Goal: Information Seeking & Learning: Learn about a topic

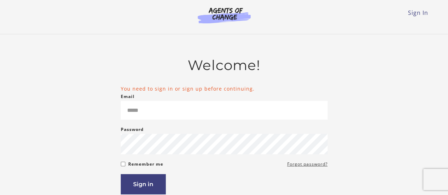
click at [441, 102] on main "Welcome! You need to sign in or sign up before continuing. Email Please enter a…" at bounding box center [224, 160] width 448 height 253
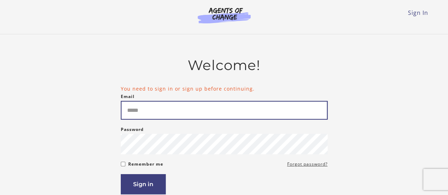
click at [229, 107] on input "Email" at bounding box center [224, 110] width 207 height 19
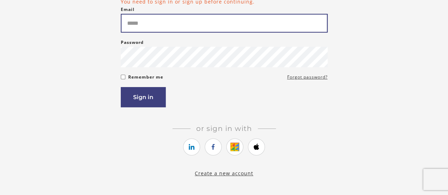
scroll to position [87, 0]
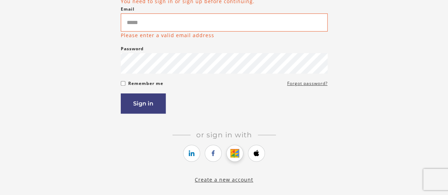
click at [233, 147] on link "https://courses.thinkific.com/users/auth/google?ss%5Breferral%5D=&ss%5Buser_ret…" at bounding box center [234, 153] width 17 height 17
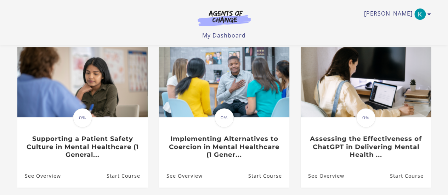
scroll to position [61, 0]
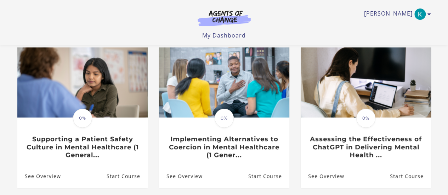
click at [292, 93] on li "Translation missing: en.liquid.partials.dashboard_course_card.progress_descript…" at bounding box center [224, 123] width 142 height 152
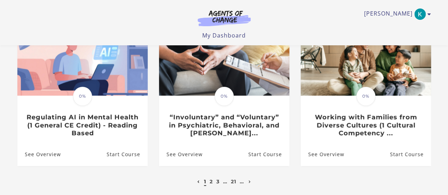
scroll to position [234, 0]
click at [210, 184] on link "2" at bounding box center [211, 182] width 3 height 6
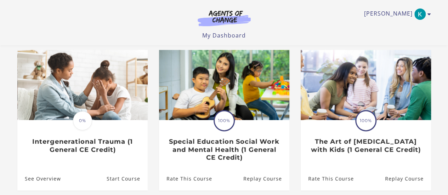
scroll to position [58, 0]
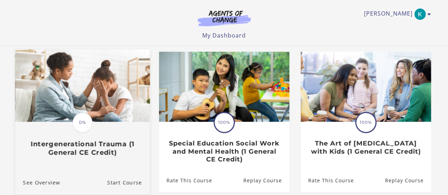
click at [120, 138] on div "Translation missing: en.liquid.partials.dashboard_course_card.progress_descript…" at bounding box center [82, 140] width 135 height 34
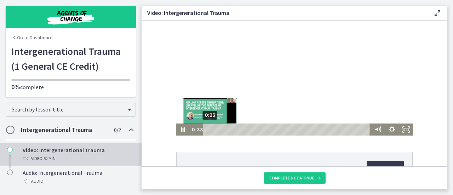
drag, startPoint x: 208, startPoint y: 129, endPoint x: 164, endPoint y: 149, distance: 48.5
click at [164, 136] on html "Click for sound @keyframes VOLUME_SMALL_WAVE_FLASH { 0% { opacity: 0; } 33% { o…" at bounding box center [295, 78] width 306 height 115
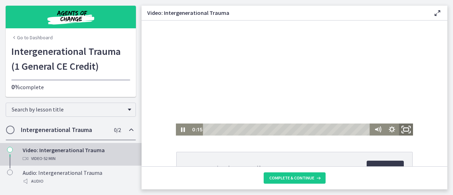
click at [402, 129] on icon "Fullscreen" at bounding box center [406, 130] width 17 height 15
click at [431, 98] on div "Click for sound @keyframes VOLUME_SMALL_WAVE_FLASH { 0% { opacity: 0; } 33% { o…" at bounding box center [295, 78] width 306 height 115
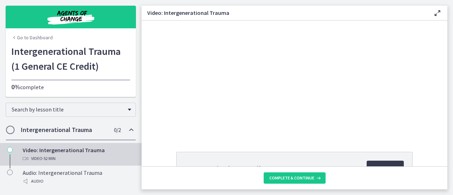
click at [441, 162] on div "Intergenerational Trauma.pdf Download Opens in a new window" at bounding box center [295, 185] width 306 height 66
click at [423, 92] on div "Click for sound @keyframes VOLUME_SMALL_WAVE_FLASH { 0% { opacity: 0; } 33% { o…" at bounding box center [295, 78] width 306 height 115
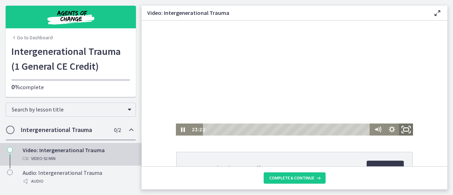
click at [409, 134] on icon "Fullscreen" at bounding box center [406, 130] width 17 height 15
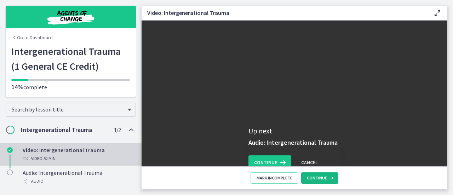
click at [329, 182] on button "Continue" at bounding box center [319, 178] width 37 height 11
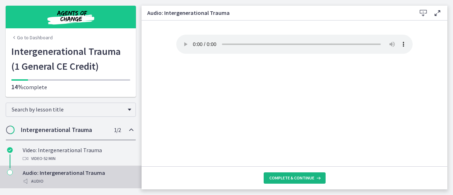
click at [301, 181] on span "Complete & continue" at bounding box center [292, 178] width 45 height 6
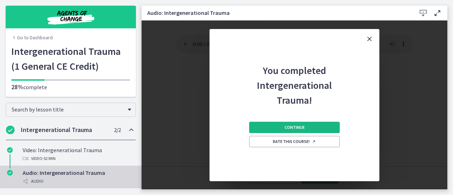
click at [327, 126] on button "Continue" at bounding box center [294, 127] width 91 height 11
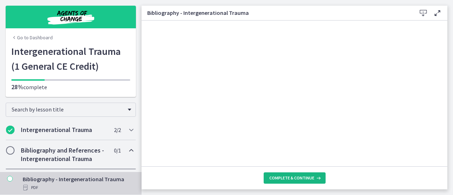
click at [294, 176] on span "Complete & continue" at bounding box center [292, 178] width 45 height 6
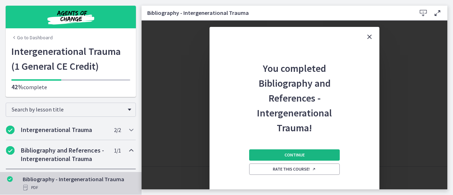
click at [303, 155] on span "Continue" at bounding box center [295, 155] width 20 height 6
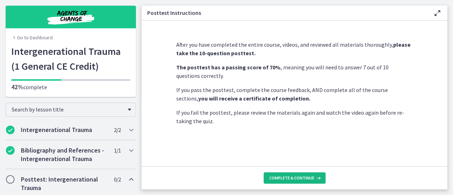
click at [301, 183] on button "Complete & continue" at bounding box center [295, 178] width 62 height 11
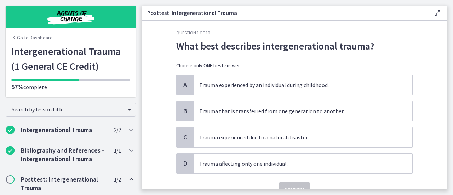
scroll to position [7, 0]
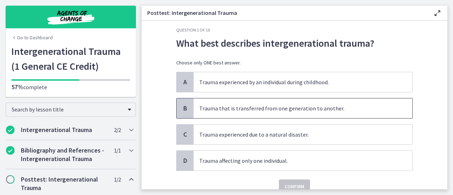
click at [335, 106] on p "Trauma that is transferred from one generation to another." at bounding box center [295, 108] width 193 height 9
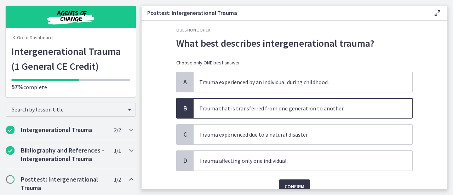
click at [288, 182] on span "Confirm" at bounding box center [295, 186] width 20 height 9
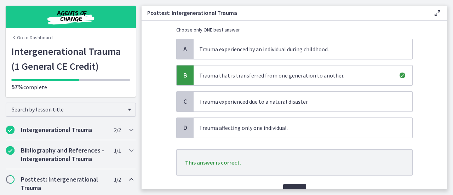
scroll to position [41, 0]
click at [293, 187] on span "Next" at bounding box center [295, 191] width 12 height 9
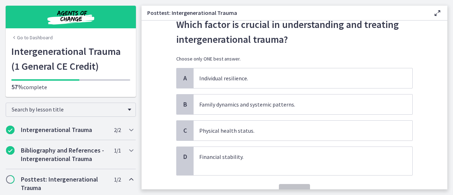
scroll to position [31, 0]
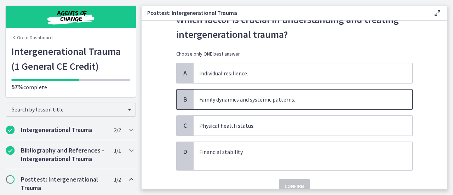
click at [345, 94] on span "Family dynamics and systemic patterns." at bounding box center [303, 100] width 219 height 20
click at [296, 183] on span "Confirm" at bounding box center [295, 186] width 20 height 9
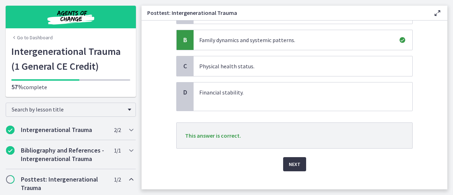
scroll to position [94, 0]
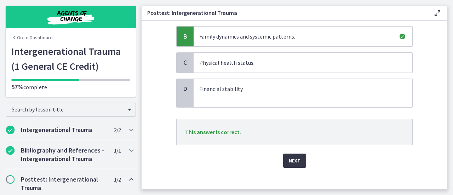
click at [294, 159] on span "Next" at bounding box center [295, 161] width 12 height 9
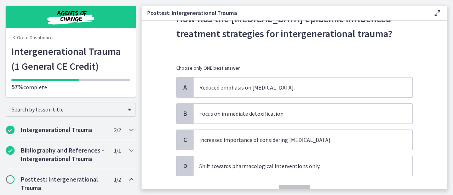
scroll to position [32, 0]
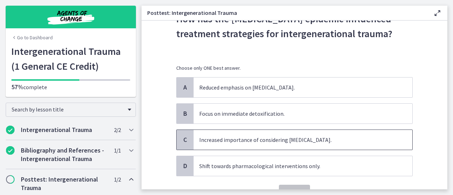
click at [396, 134] on span "Increased importance of considering family in therapy." at bounding box center [303, 140] width 219 height 20
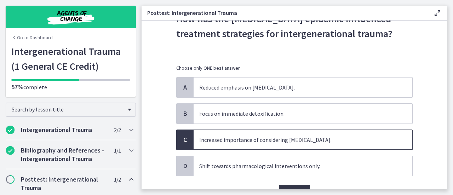
click at [298, 185] on button "Confirm" at bounding box center [294, 192] width 31 height 14
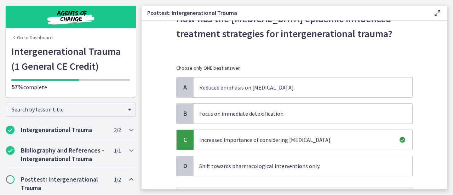
scroll to position [93, 0]
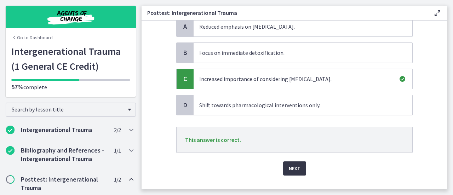
click at [293, 171] on span "Next" at bounding box center [295, 168] width 12 height 9
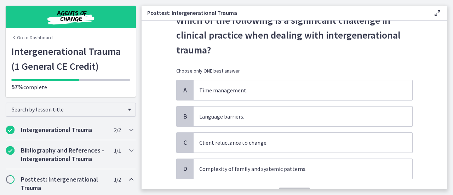
scroll to position [40, 0]
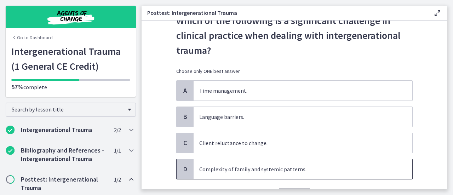
click at [340, 171] on p "Complexity of family and systemic patterns." at bounding box center [295, 169] width 193 height 9
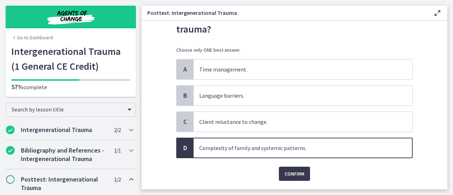
scroll to position [62, 0]
click at [293, 171] on span "Confirm" at bounding box center [295, 173] width 20 height 9
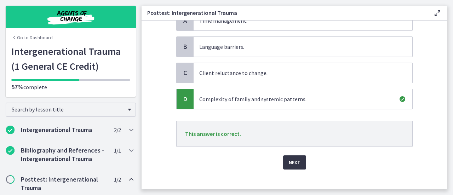
scroll to position [113, 0]
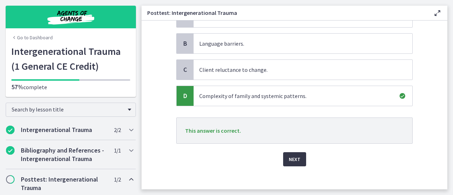
click at [293, 155] on span "Next" at bounding box center [295, 159] width 12 height 9
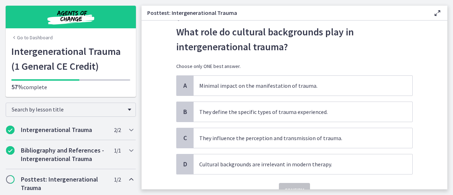
scroll to position [19, 0]
click at [347, 136] on p "They influence the perception and transmission of trauma." at bounding box center [295, 138] width 193 height 9
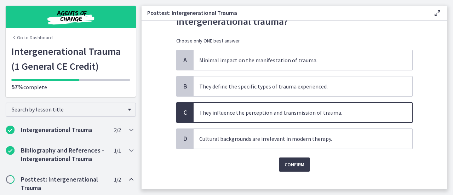
scroll to position [45, 0]
click at [295, 162] on span "Confirm" at bounding box center [295, 164] width 20 height 9
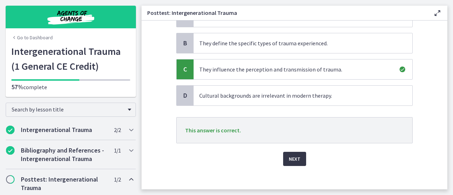
scroll to position [91, 0]
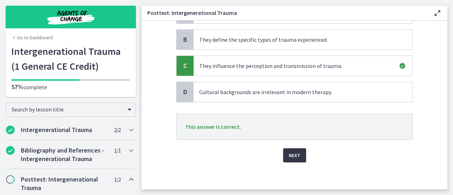
click at [297, 159] on button "Next" at bounding box center [294, 155] width 23 height 14
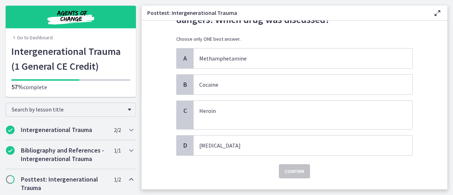
scroll to position [92, 0]
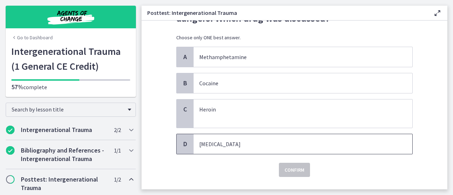
click at [363, 144] on p "Fentanyl" at bounding box center [295, 144] width 193 height 9
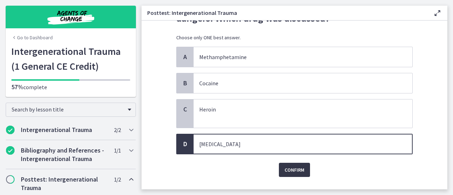
click at [299, 170] on span "Confirm" at bounding box center [295, 170] width 20 height 9
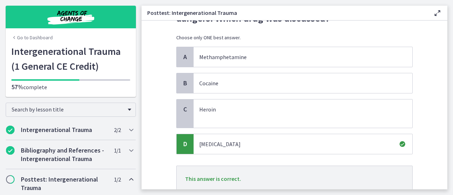
scroll to position [144, 0]
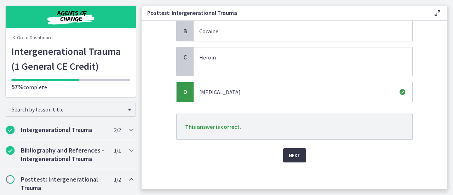
click at [295, 158] on span "Next" at bounding box center [295, 155] width 12 height 9
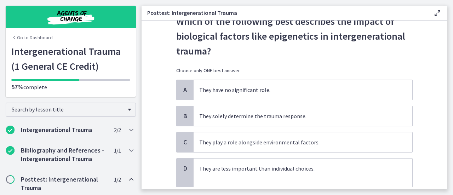
scroll to position [30, 0]
click at [358, 141] on p "They play a role alongside environmental factors." at bounding box center [295, 142] width 193 height 9
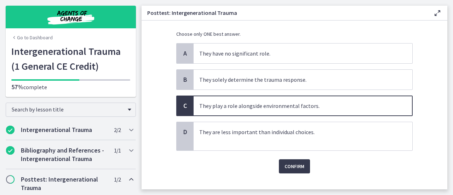
scroll to position [67, 0]
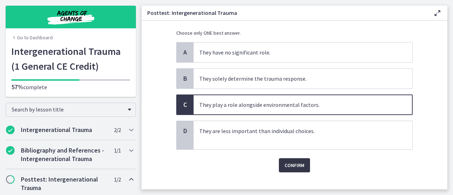
click at [297, 166] on span "Confirm" at bounding box center [295, 165] width 20 height 9
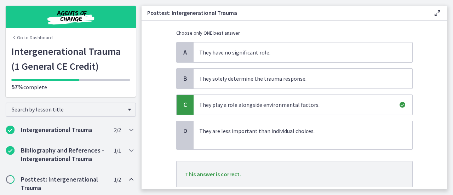
scroll to position [114, 0]
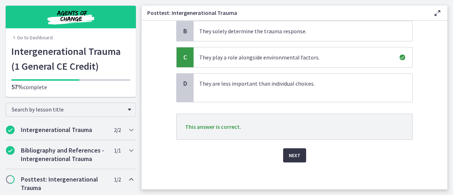
click at [289, 153] on span "Next" at bounding box center [295, 155] width 12 height 9
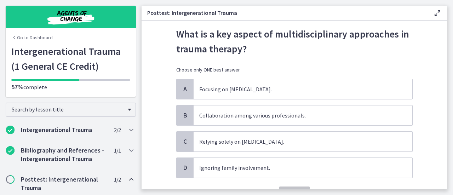
scroll to position [27, 0]
click at [366, 111] on p "Collaboration among various professionals." at bounding box center [295, 115] width 193 height 9
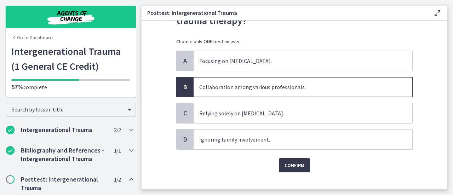
scroll to position [55, 0]
click at [294, 168] on span "Confirm" at bounding box center [295, 165] width 20 height 9
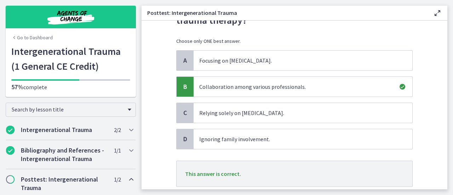
scroll to position [102, 0]
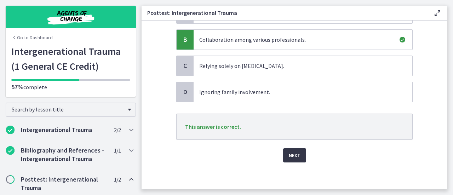
click at [294, 158] on span "Next" at bounding box center [295, 155] width 12 height 9
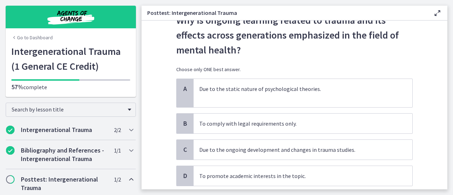
scroll to position [31, 0]
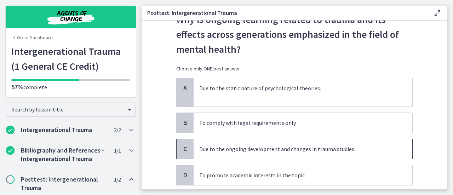
click at [365, 152] on p "Due to the ongoing development and changes in trauma studies." at bounding box center [295, 149] width 193 height 9
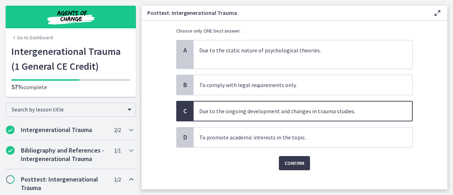
scroll to position [70, 0]
click at [292, 162] on span "Confirm" at bounding box center [295, 162] width 20 height 9
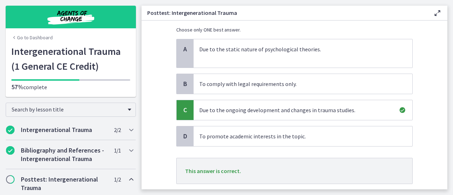
scroll to position [114, 0]
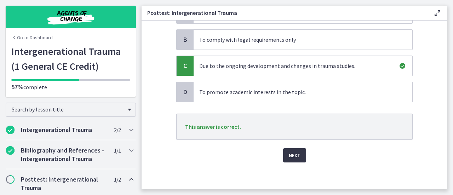
click at [289, 154] on span "Next" at bounding box center [295, 155] width 12 height 9
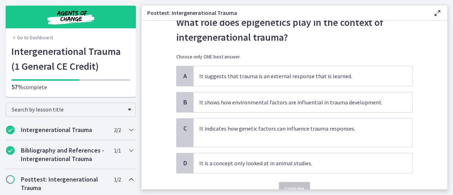
scroll to position [30, 0]
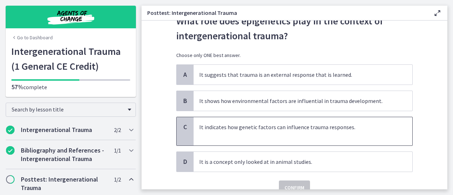
click at [325, 131] on p at bounding box center [295, 135] width 193 height 9
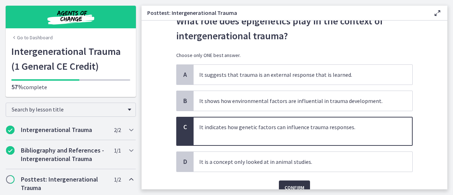
click at [293, 186] on span "Confirm" at bounding box center [295, 187] width 20 height 9
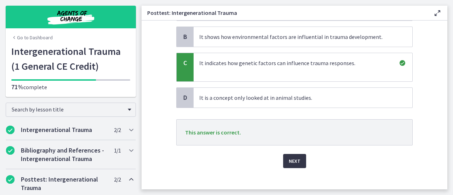
scroll to position [94, 0]
click at [295, 160] on span "Next" at bounding box center [295, 161] width 12 height 9
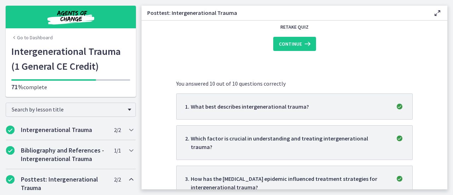
scroll to position [0, 0]
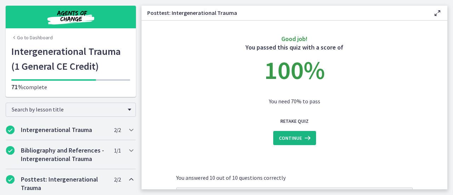
click at [302, 136] on icon at bounding box center [307, 138] width 10 height 9
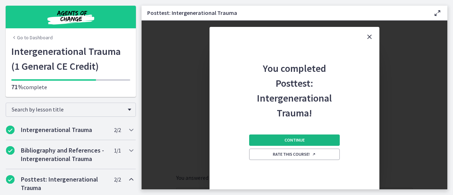
click at [306, 143] on button "Continue" at bounding box center [294, 140] width 91 height 11
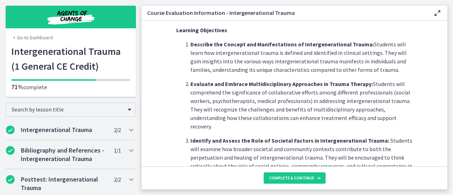
scroll to position [37, 0]
click at [296, 179] on span "Complete & continue" at bounding box center [292, 178] width 45 height 6
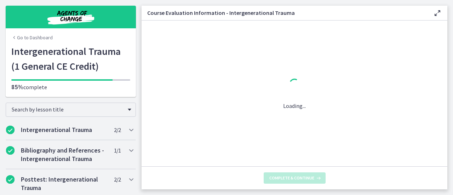
scroll to position [0, 0]
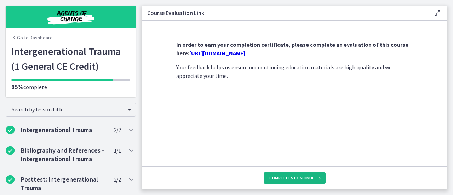
click at [297, 176] on span "Complete & continue" at bounding box center [292, 178] width 45 height 6
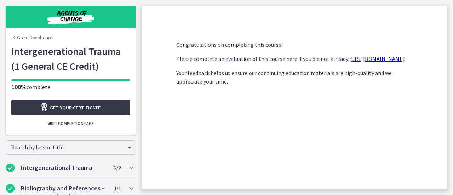
click at [112, 112] on link "Get your certificate" at bounding box center [70, 107] width 119 height 15
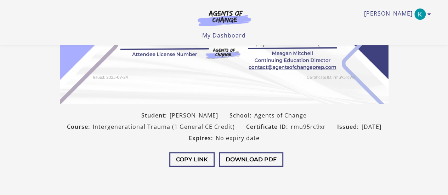
scroll to position [146, 0]
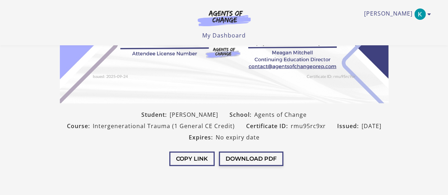
click at [242, 162] on button "Download PDF" at bounding box center [251, 159] width 64 height 15
